Goal: Task Accomplishment & Management: Manage account settings

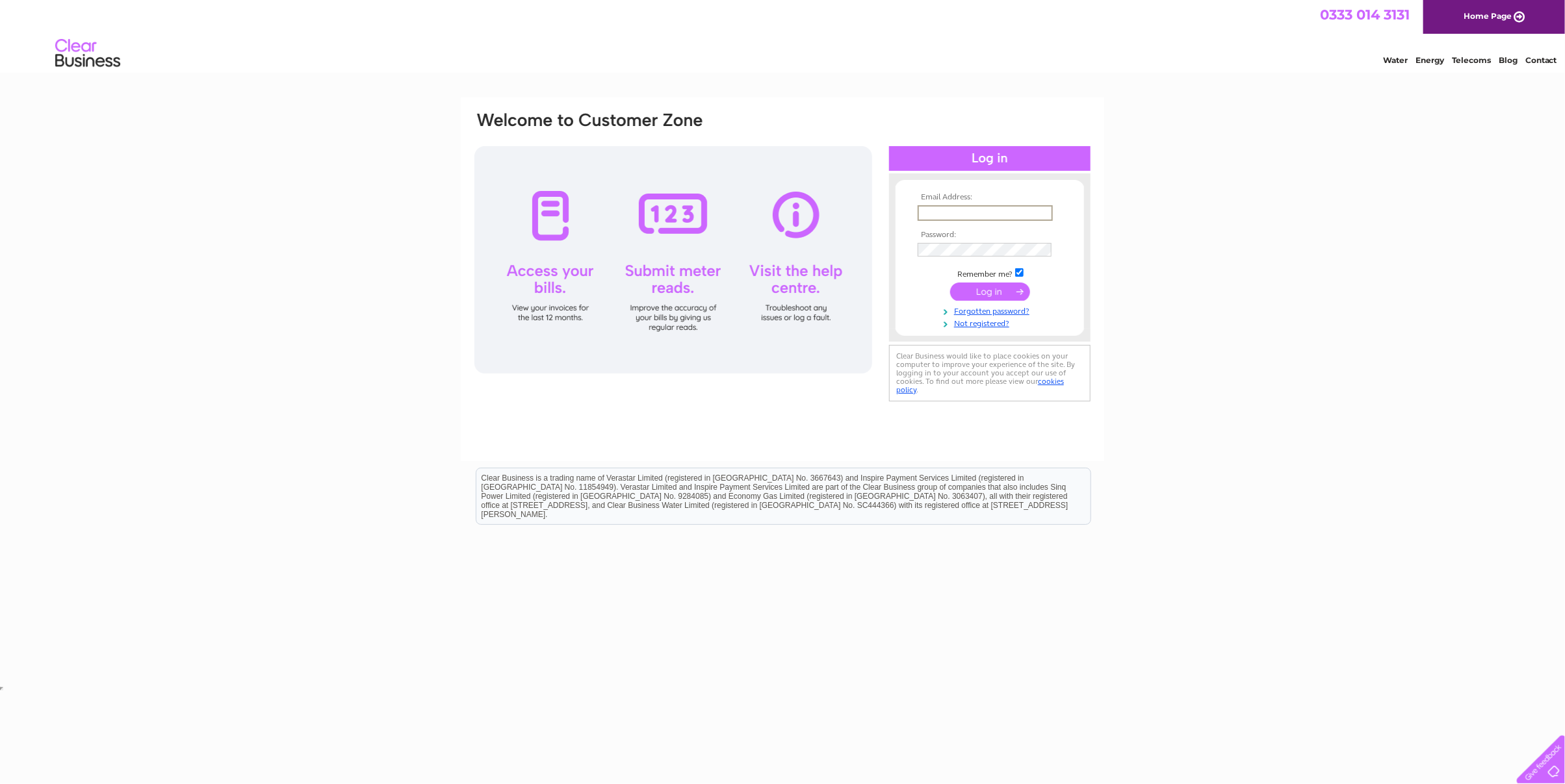
click at [982, 209] on input "text" at bounding box center [985, 212] width 135 height 15
type input "abaco.accountspayableUK@ametek.com"
click at [4, 683] on com-1password-button at bounding box center [4, 687] width 0 height 10
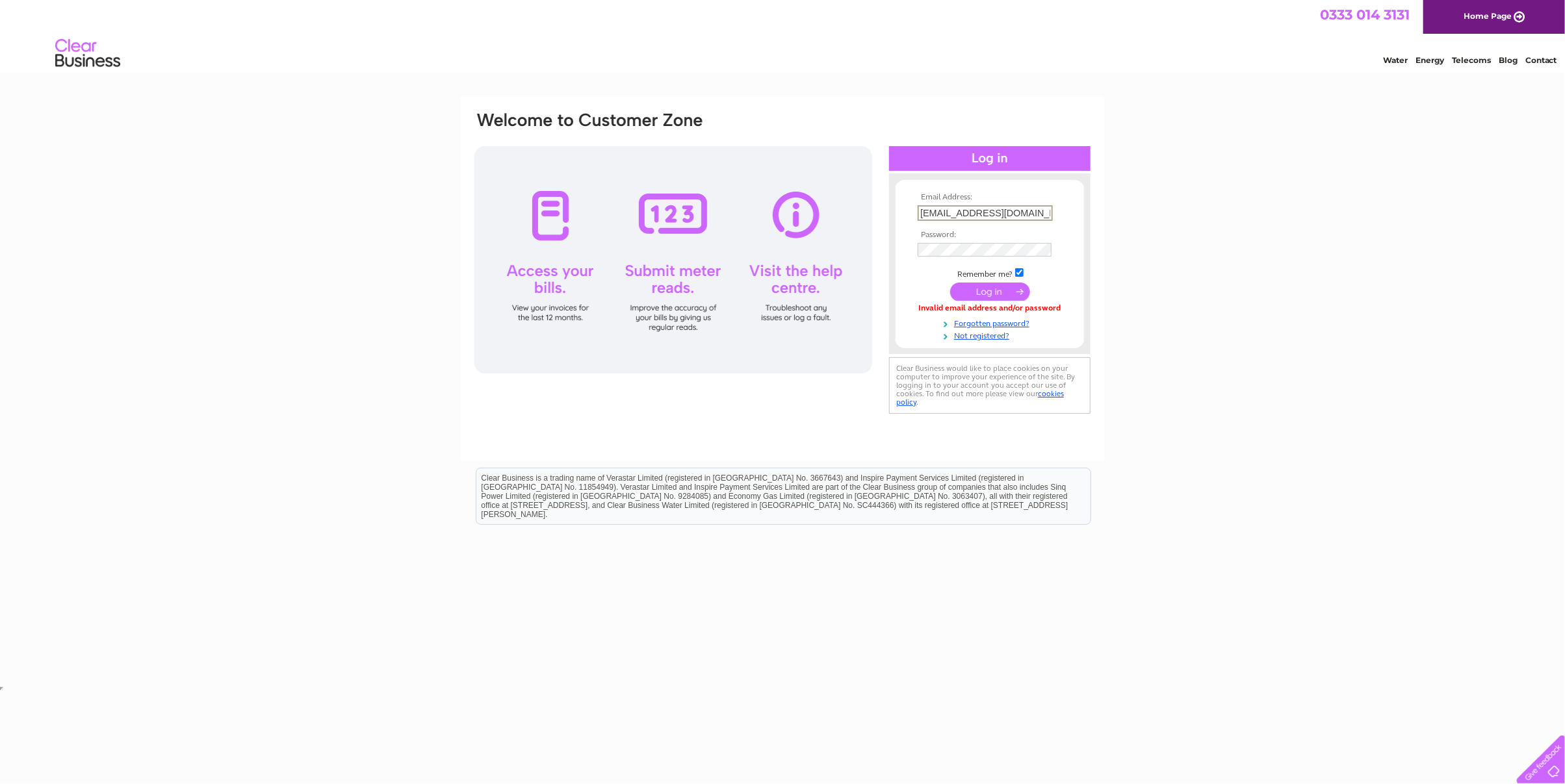
scroll to position [0, 42]
drag, startPoint x: 917, startPoint y: 211, endPoint x: 1564, endPoint y: 220, distance: 647.1
click at [1564, 228] on html "Email Address: abaco.accountspayableUK@ametek.com Password:" at bounding box center [782, 346] width 1565 height 693
type input "michelle.kammerlocher@ametek.com"
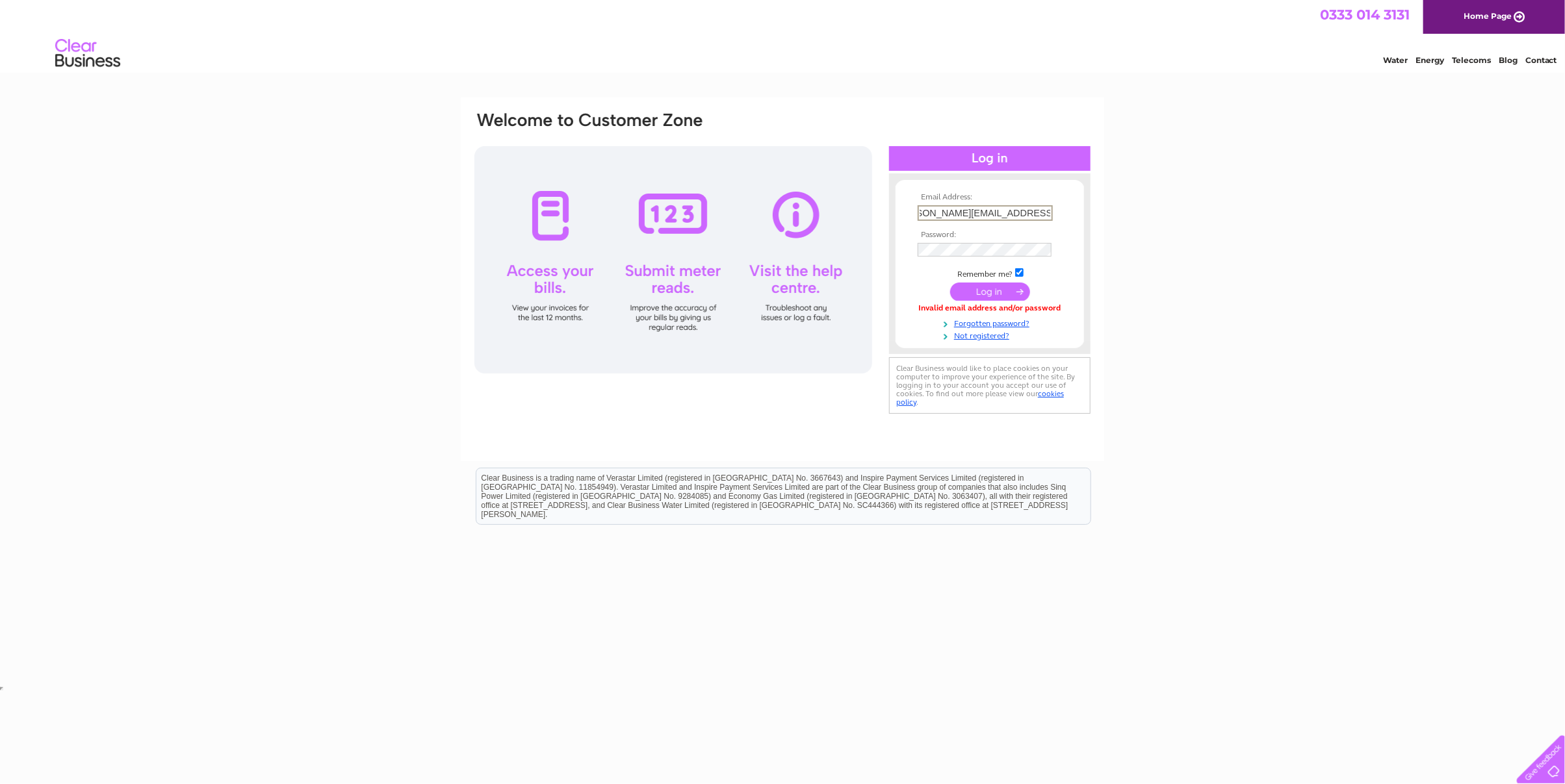
scroll to position [0, 0]
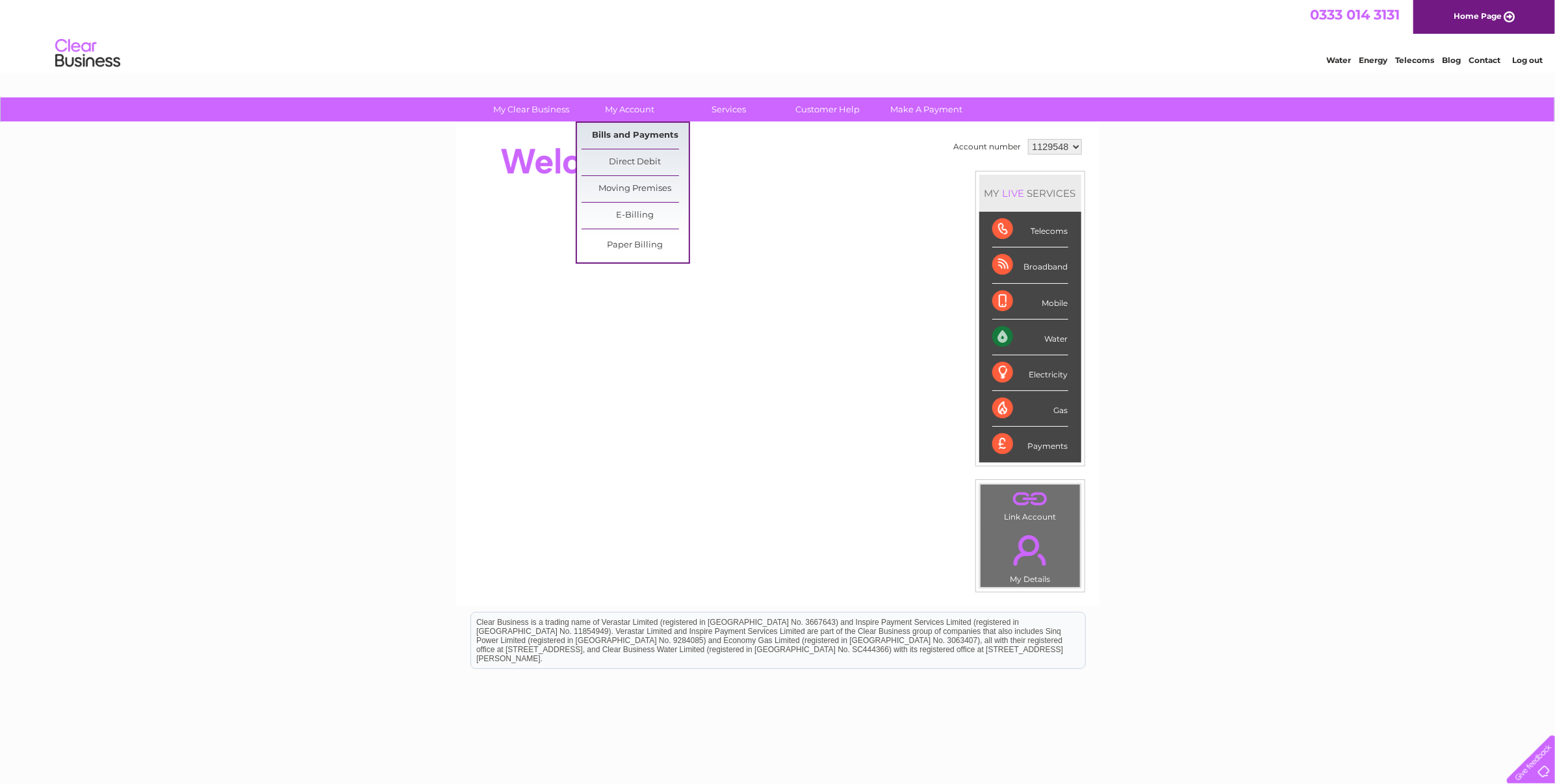
click at [632, 134] on link "Bills and Payments" at bounding box center [636, 136] width 108 height 26
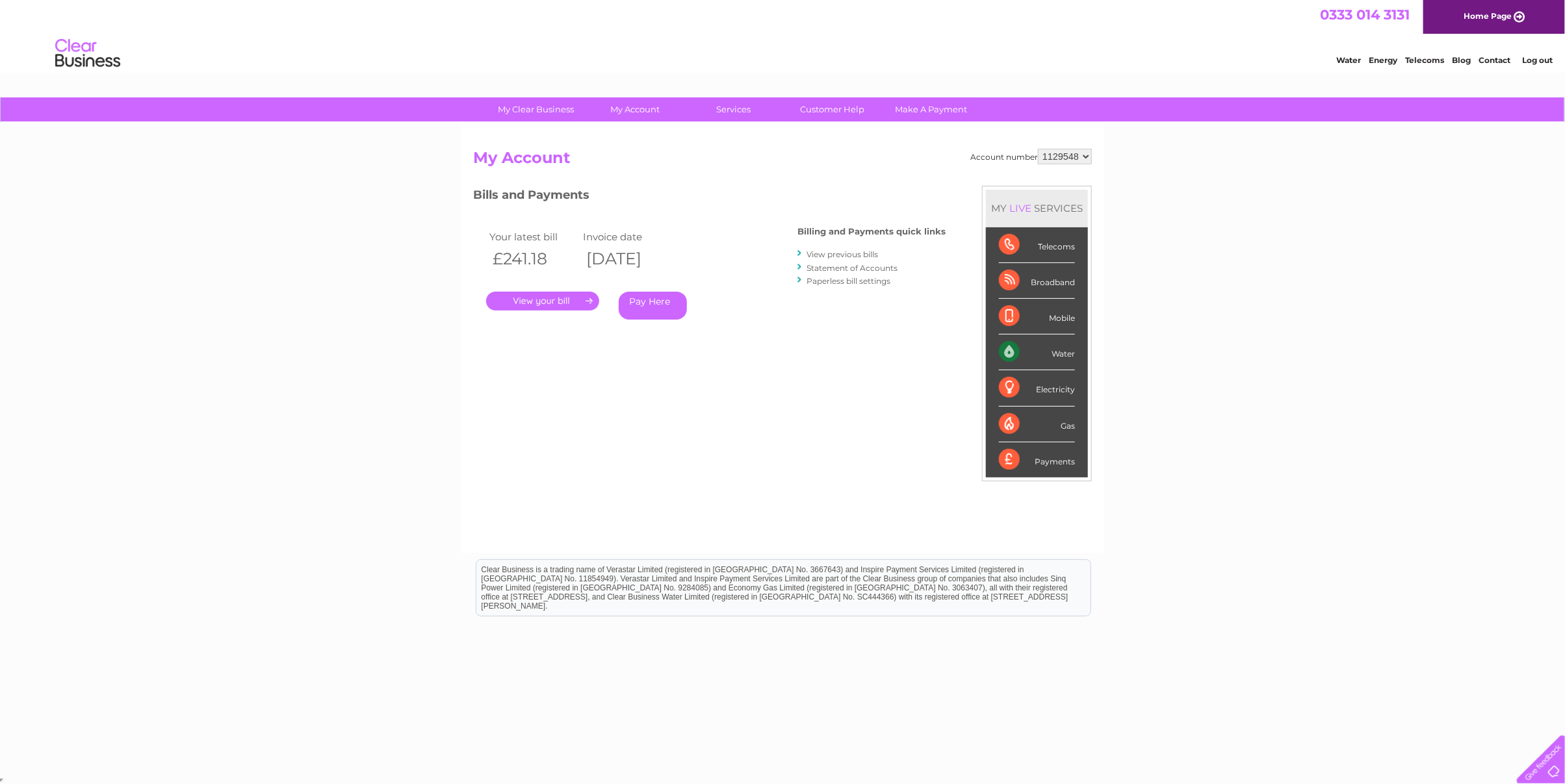
click at [544, 294] on link "." at bounding box center [543, 301] width 113 height 19
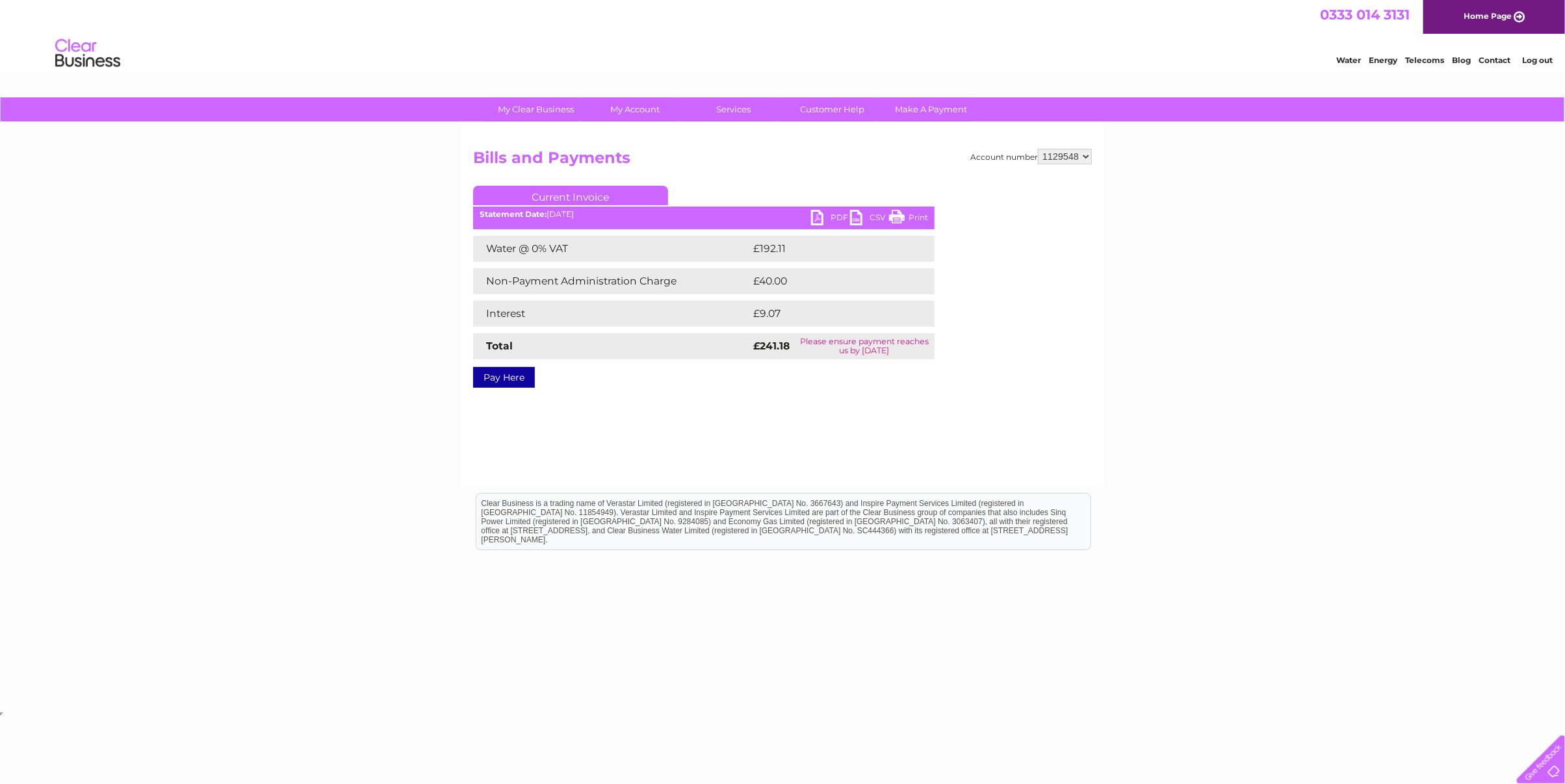
click at [833, 217] on link "PDF" at bounding box center [830, 219] width 39 height 19
